Goal: Task Accomplishment & Management: Use online tool/utility

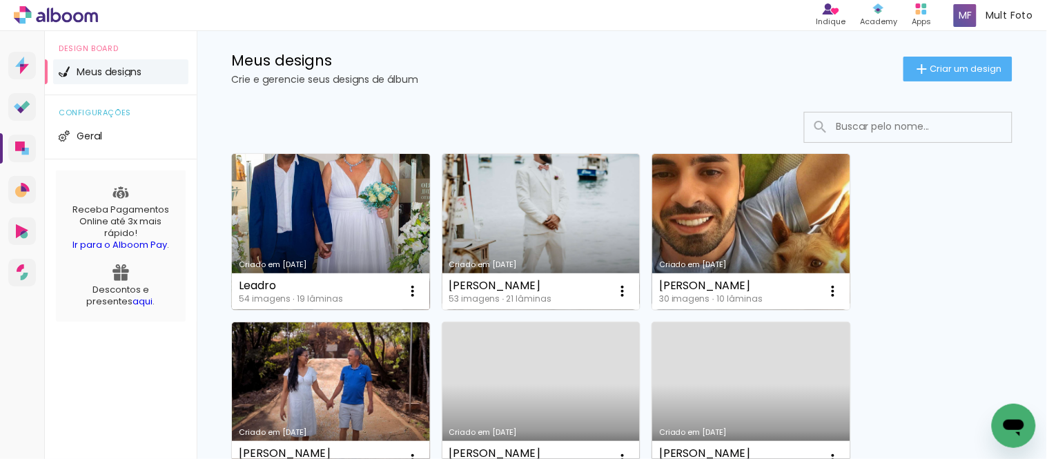
scroll to position [77, 0]
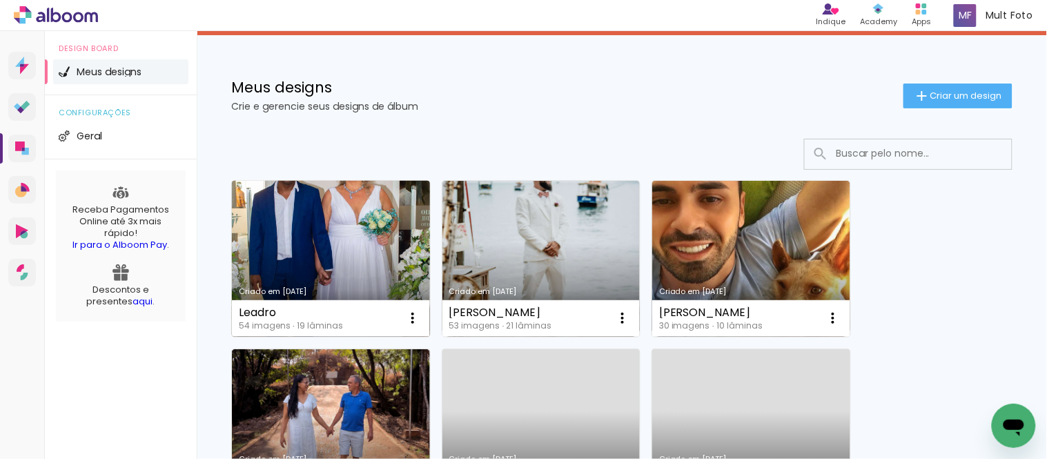
click at [410, 271] on link "Criado em [DATE]" at bounding box center [331, 259] width 198 height 156
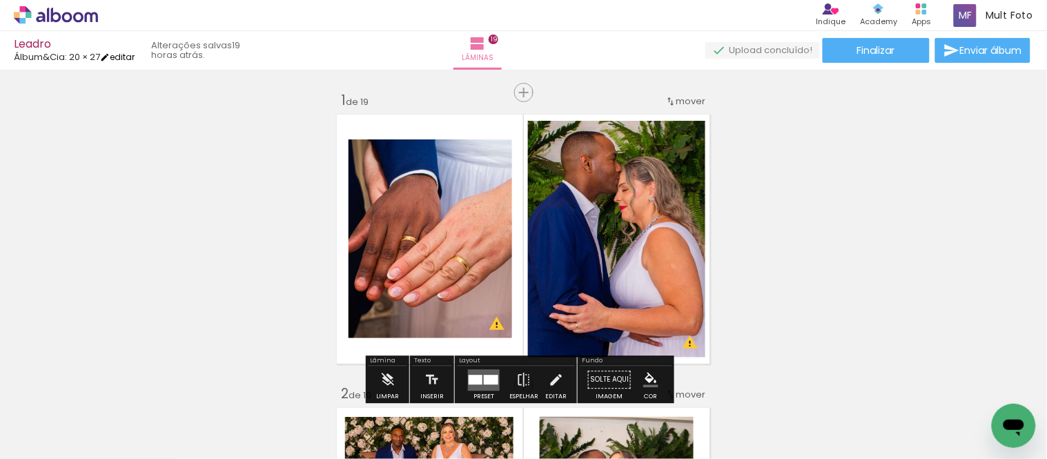
click at [110, 59] on iron-icon at bounding box center [105, 57] width 10 height 10
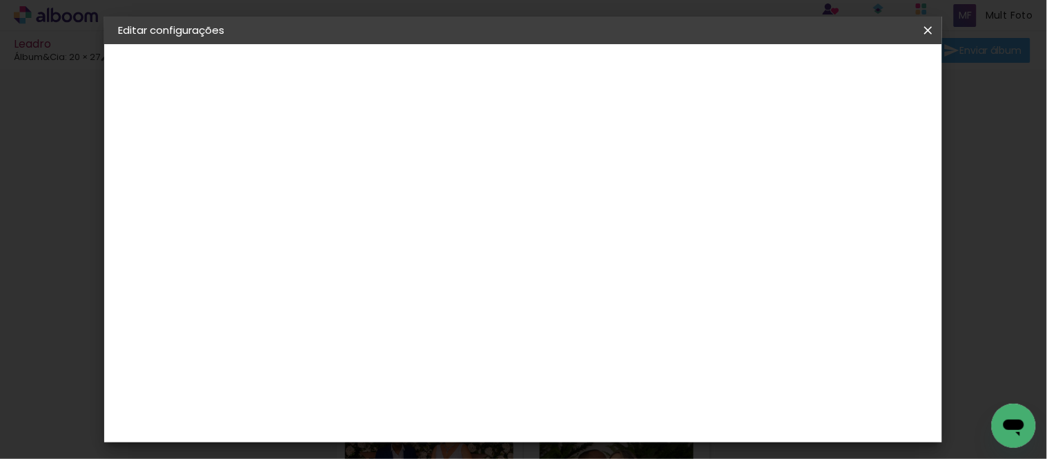
click at [599, 324] on div "40 cm" at bounding box center [607, 404] width 171 height 35
click at [602, 324] on span "40" at bounding box center [599, 404] width 24 height 21
click at [601, 324] on span "40" at bounding box center [599, 404] width 24 height 21
click at [0, 0] on slot "Mostrar sangria" at bounding box center [0, 0] width 0 height 0
type paper-checkbox "on"
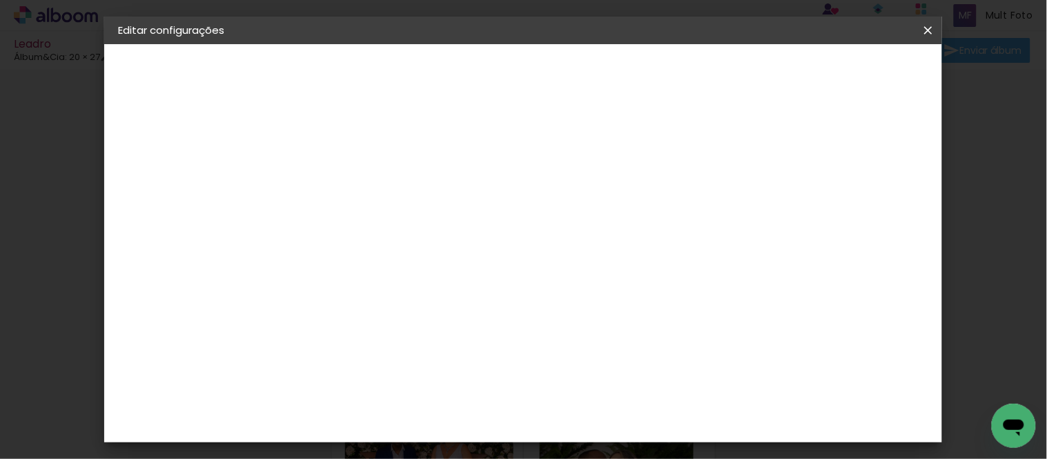
click at [0, 0] on slot "Mostrar sangria" at bounding box center [0, 0] width 0 height 0
click at [174, 201] on small "27 × 40 cm" at bounding box center [182, 201] width 45 height 8
click at [419, 230] on div "Escolha o tamanho" at bounding box center [379, 256] width 80 height 64
click at [419, 224] on div "Escolha o tamanho" at bounding box center [379, 256] width 80 height 64
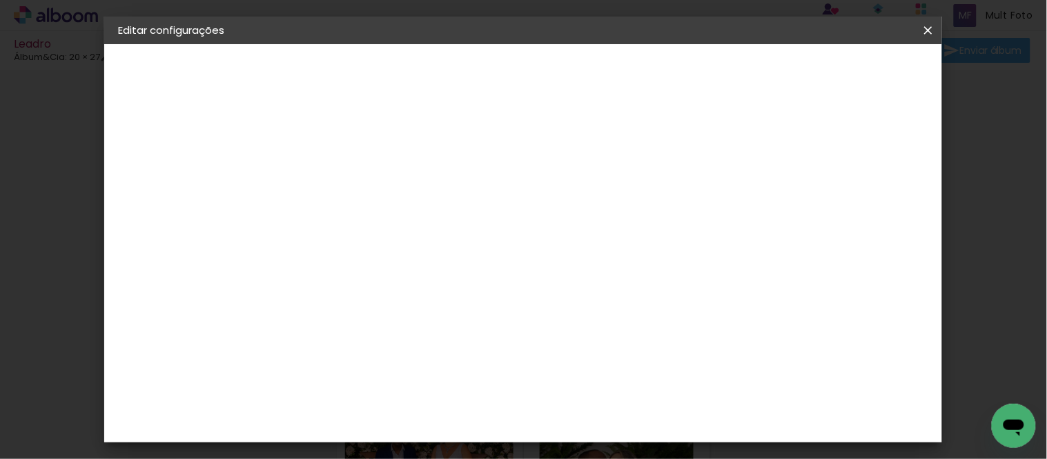
click at [174, 150] on div "2. Especificações Fornecedor Escolhendo fornecedor... Modelo Escolhendo modelo.…" at bounding box center [193, 174] width 151 height 82
click at [156, 137] on div "2. Especificações" at bounding box center [193, 141] width 151 height 17
click at [130, 177] on iron-icon at bounding box center [133, 170] width 17 height 17
click at [0, 0] on slot "Tamanho Livre" at bounding box center [0, 0] width 0 height 0
click at [0, 0] on slot "Avançar" at bounding box center [0, 0] width 0 height 0
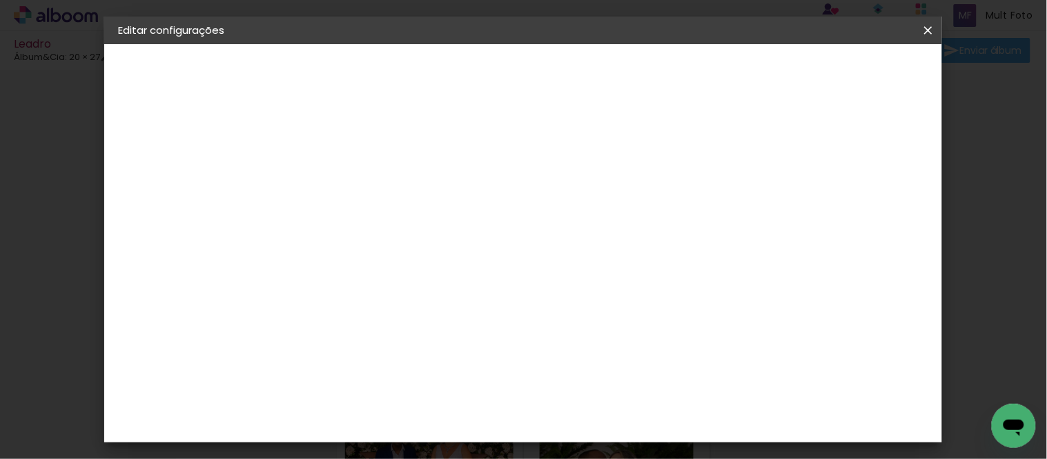
scroll to position [77, 0]
click at [621, 324] on div "cm" at bounding box center [625, 357] width 17 height 21
drag, startPoint x: 460, startPoint y: 244, endPoint x: 442, endPoint y: 250, distance: 18.1
click at [442, 250] on input "27" at bounding box center [446, 244] width 36 height 21
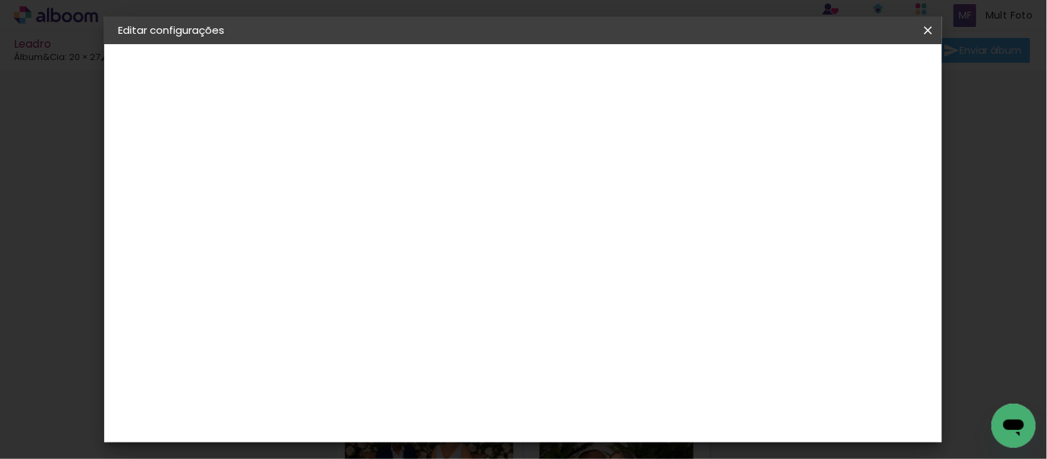
type input "30,5"
type paper-input "30,5"
click at [614, 324] on input "40" at bounding box center [599, 418] width 36 height 21
type input "40,6"
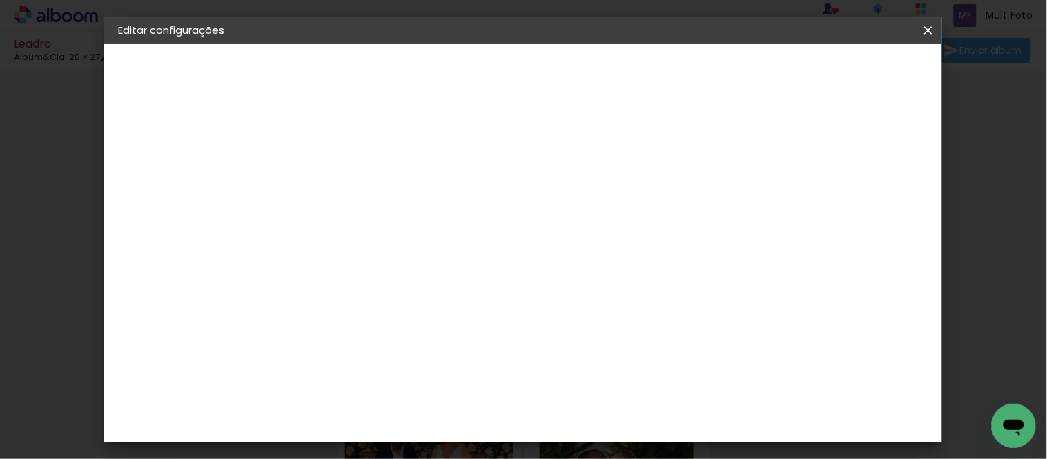
type paper-input "40,6"
click at [540, 73] on span "Salvar configurações" at bounding box center [504, 77] width 70 height 19
click at [540, 72] on span "Salvar configurações" at bounding box center [504, 77] width 70 height 19
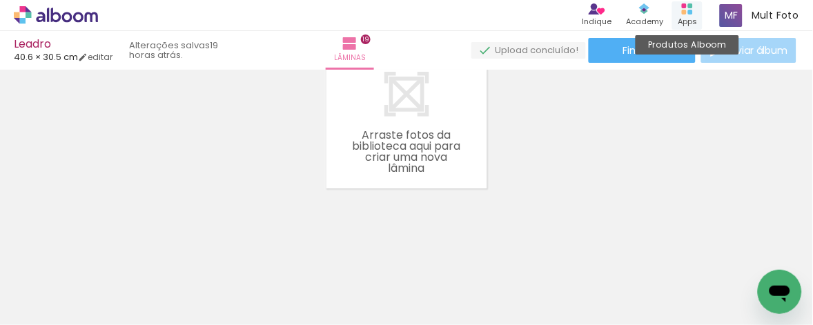
scroll to position [3060, 0]
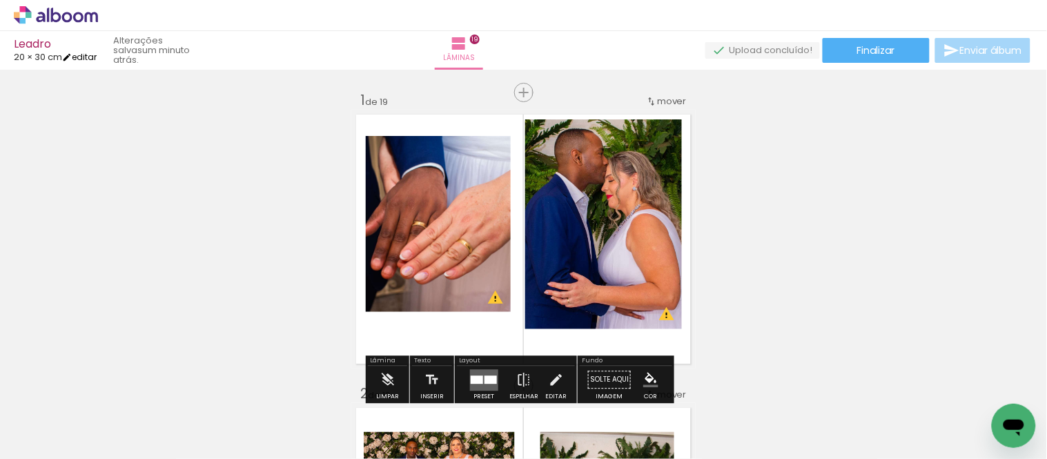
click at [81, 58] on link "editar" at bounding box center [79, 57] width 35 height 12
type input "30,5"
type input "40,6"
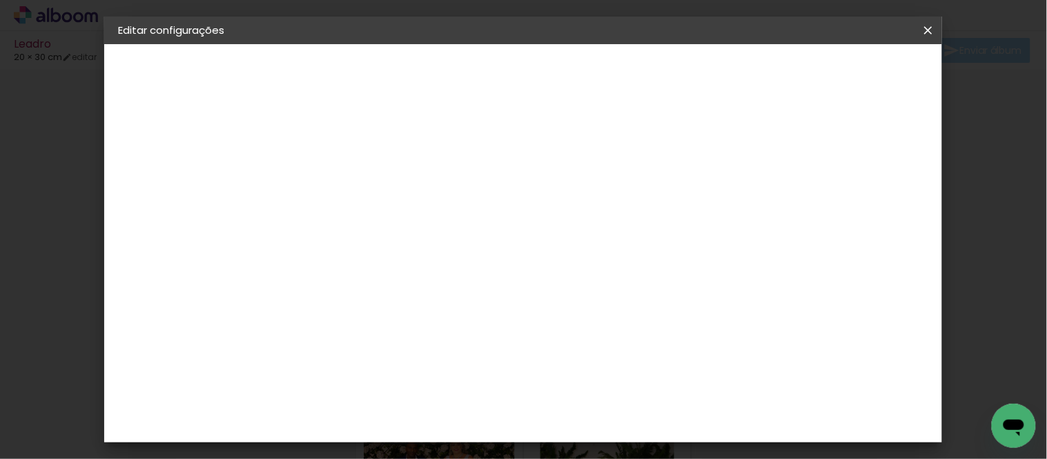
click at [1029, 159] on iron-overlay-backdrop at bounding box center [523, 229] width 1047 height 459
click at [922, 35] on iron-icon at bounding box center [928, 30] width 17 height 14
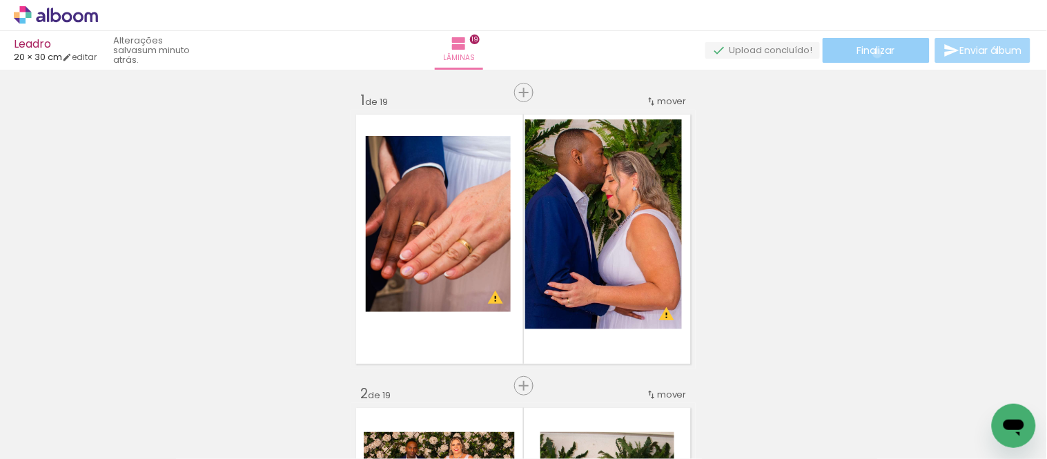
click at [873, 53] on span "Finalizar" at bounding box center [876, 51] width 38 height 10
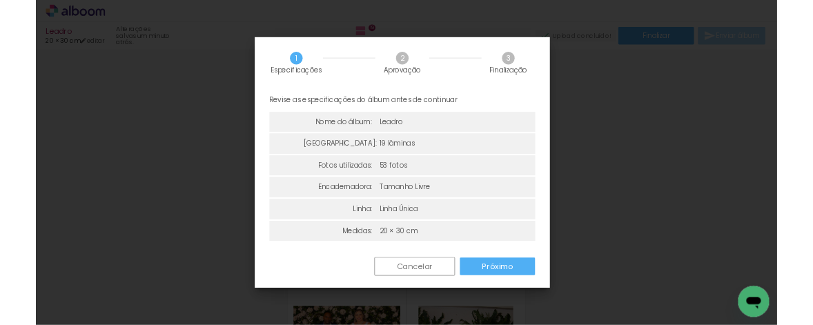
scroll to position [3, 0]
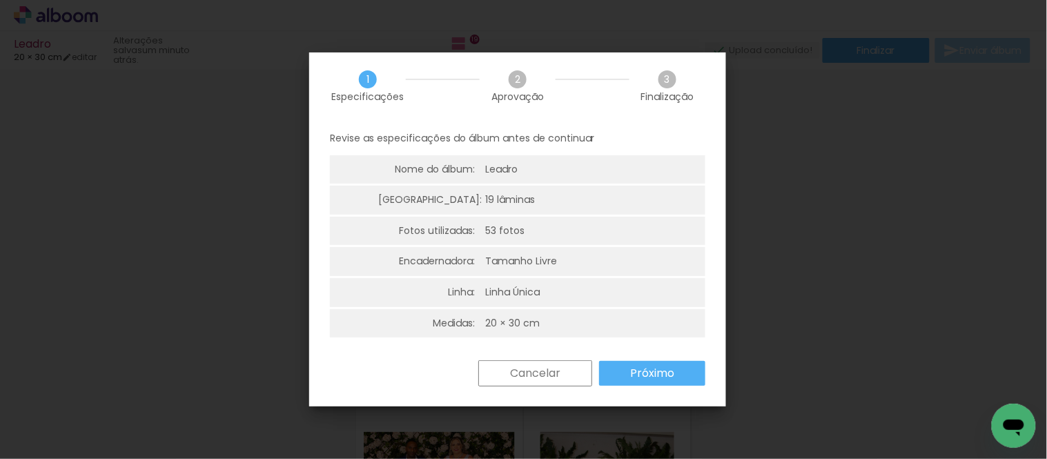
click at [0, 0] on paper-button "Próximo" at bounding box center [0, 0] width 0 height 0
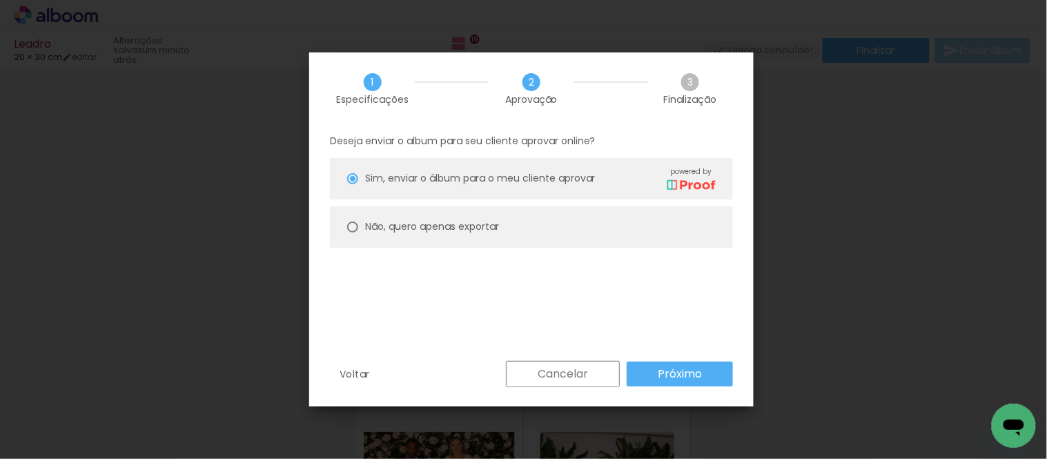
click at [0, 0] on slot "Não, quero apenas exportar" at bounding box center [0, 0] width 0 height 0
type paper-radio-button "on"
click at [0, 0] on paper-button "Próximo" at bounding box center [0, 0] width 0 height 0
type input "Alta, 300 DPI"
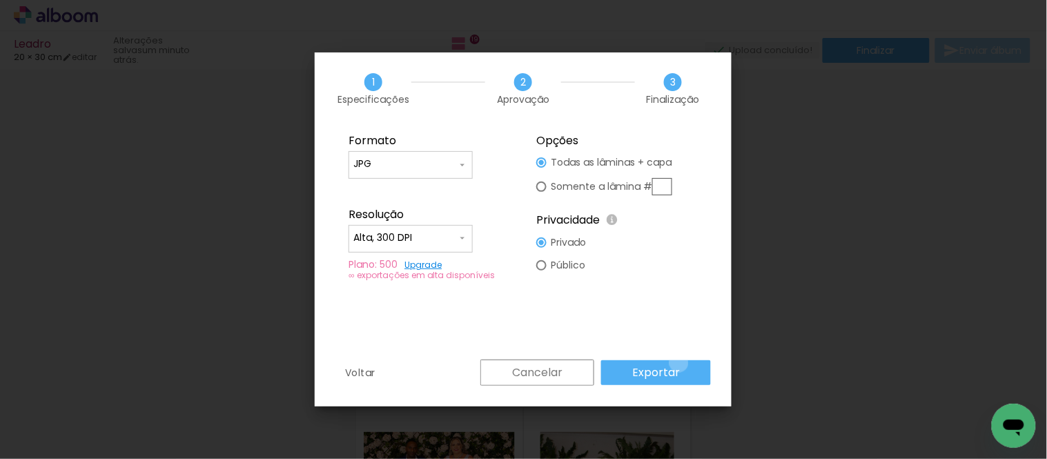
click at [0, 0] on paper-button "Exportar" at bounding box center [0, 0] width 0 height 0
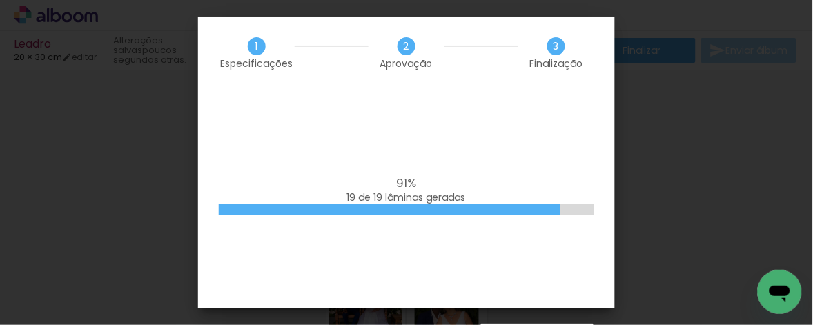
click at [692, 136] on iron-overlay-backdrop at bounding box center [406, 162] width 813 height 325
